Goal: Check status

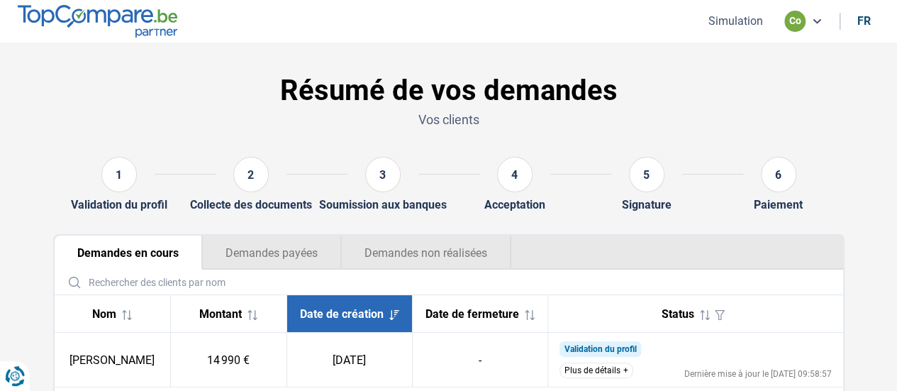
click at [810, 26] on div "co" at bounding box center [803, 21] width 38 height 21
click at [879, 110] on section "Résumé de vos demandes Vos clients 1 Validation du profil 2 Collecte des docume…" at bounding box center [448, 254] width 897 height 423
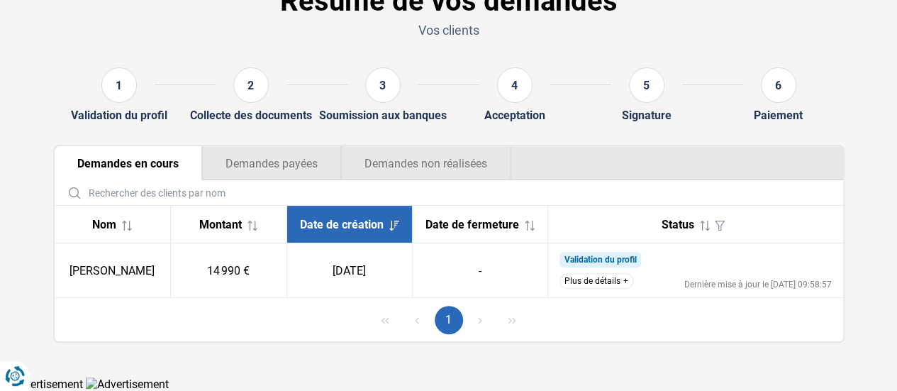
scroll to position [96, 0]
click at [587, 289] on button "Plus de détails" at bounding box center [596, 281] width 74 height 16
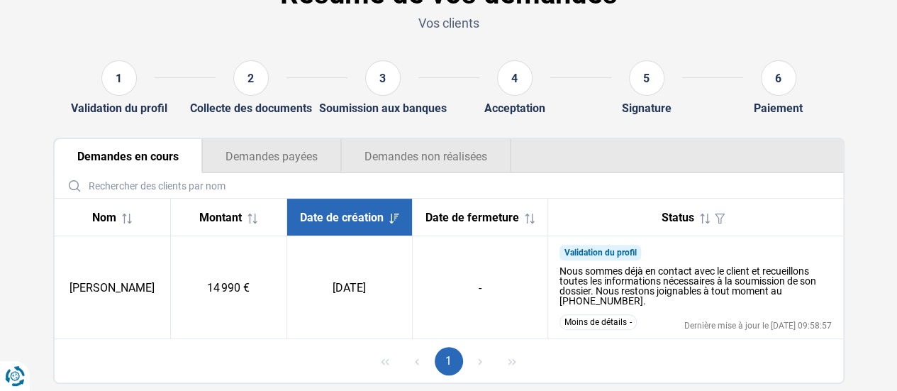
drag, startPoint x: 661, startPoint y: 331, endPoint x: 837, endPoint y: 335, distance: 175.8
click at [837, 335] on td "Validation du profil Nous sommes déjà en contact avec le client et recueillons …" at bounding box center [695, 287] width 295 height 103
click at [827, 306] on div "Nous sommes déjà en contact avec le client et recueillons toutes les informatio…" at bounding box center [695, 286] width 272 height 40
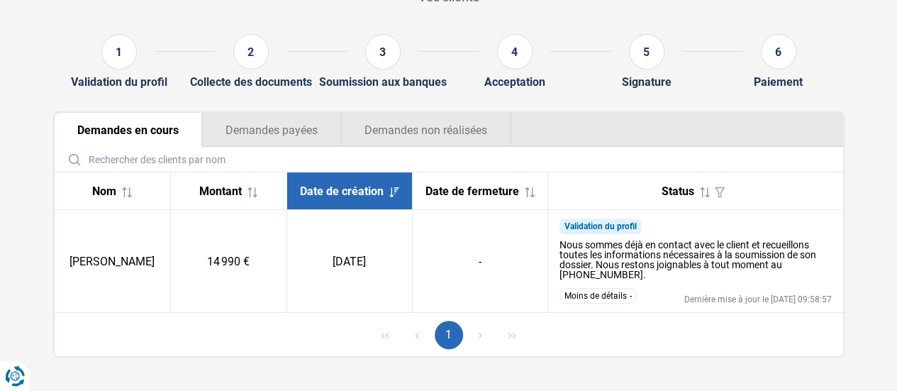
scroll to position [145, 0]
